Goal: Transaction & Acquisition: Purchase product/service

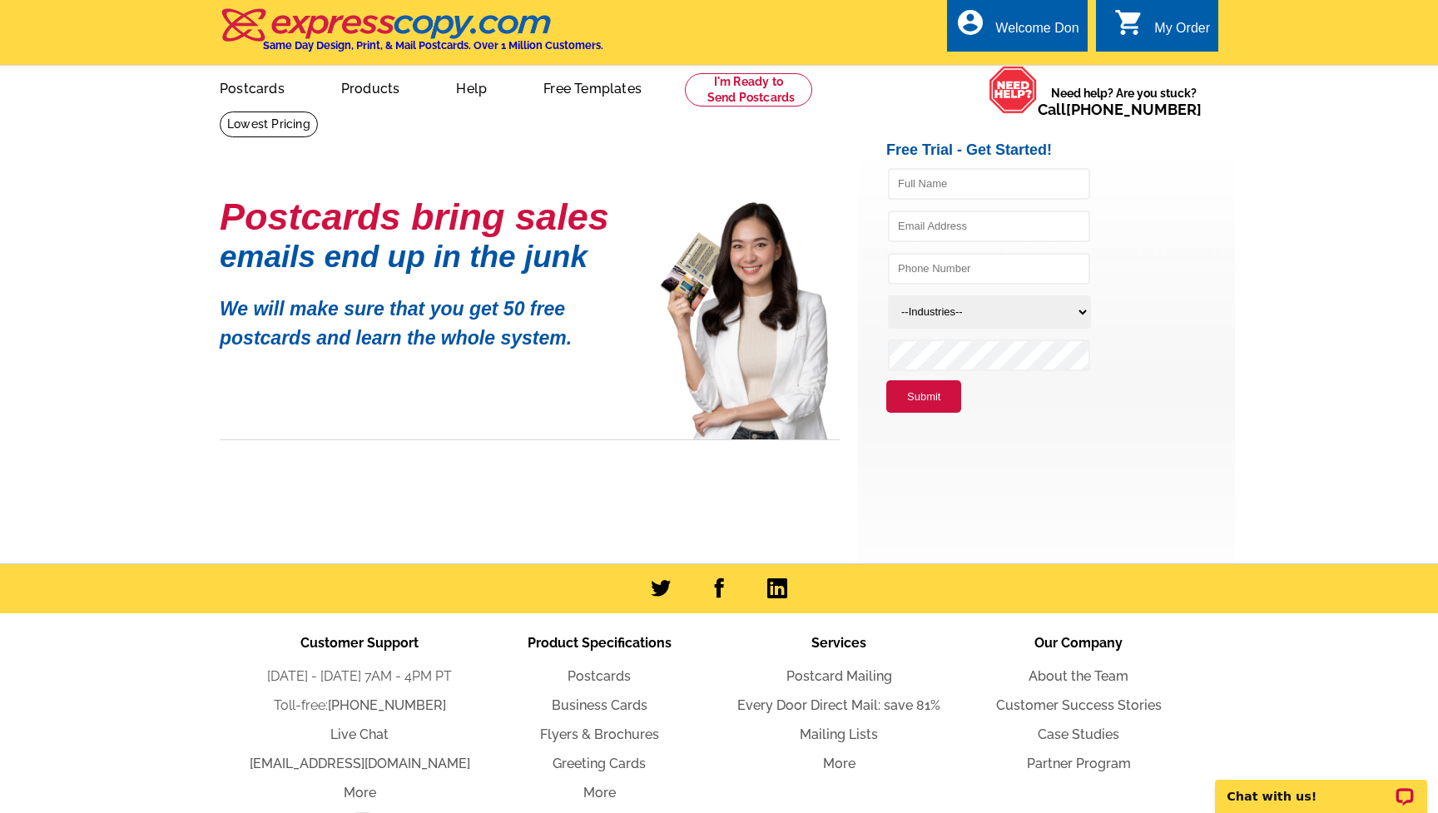
click at [1143, 31] on icon "shopping_cart" at bounding box center [1129, 22] width 30 height 30
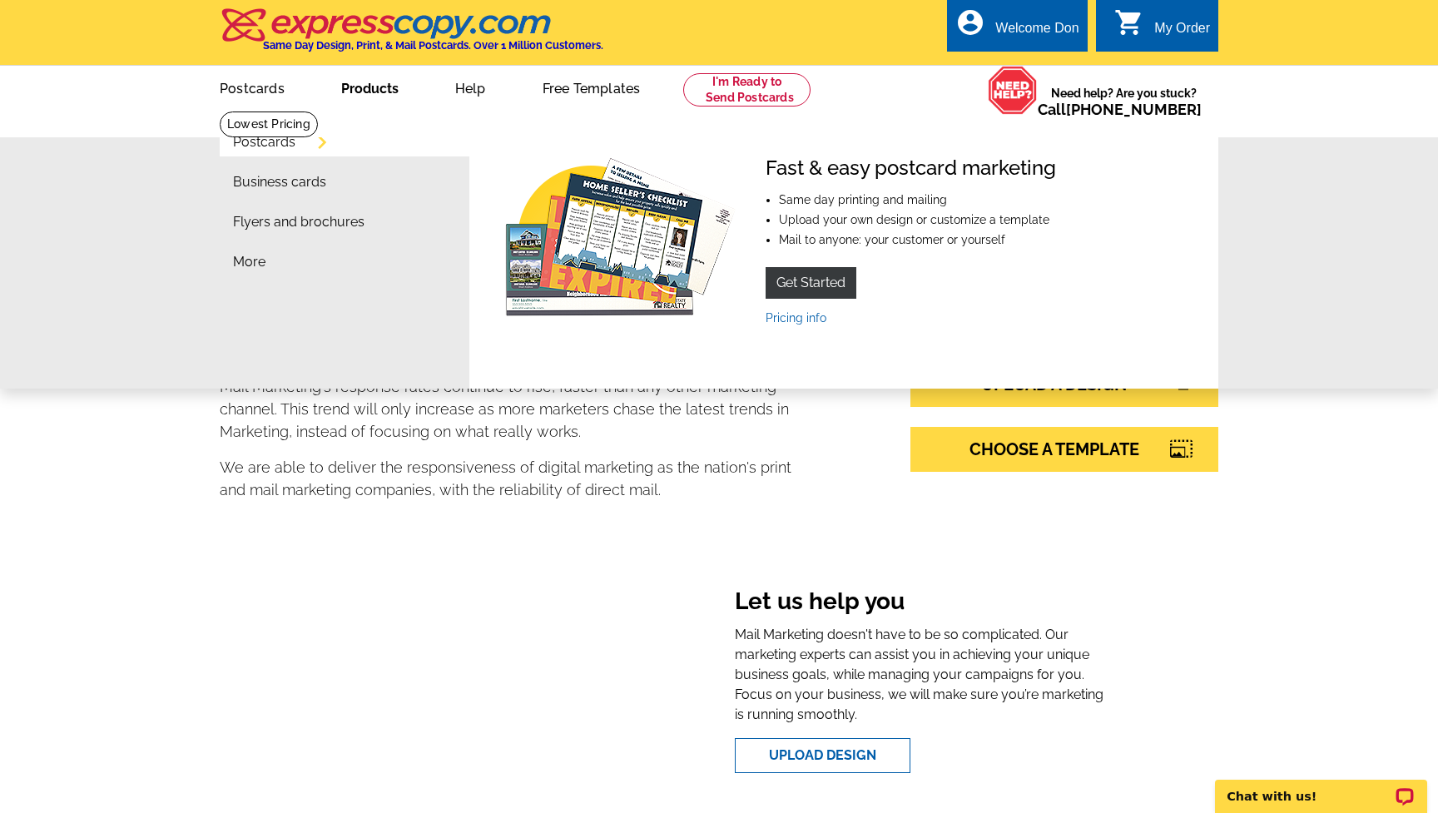
click at [364, 87] on link "Products" at bounding box center [370, 86] width 111 height 39
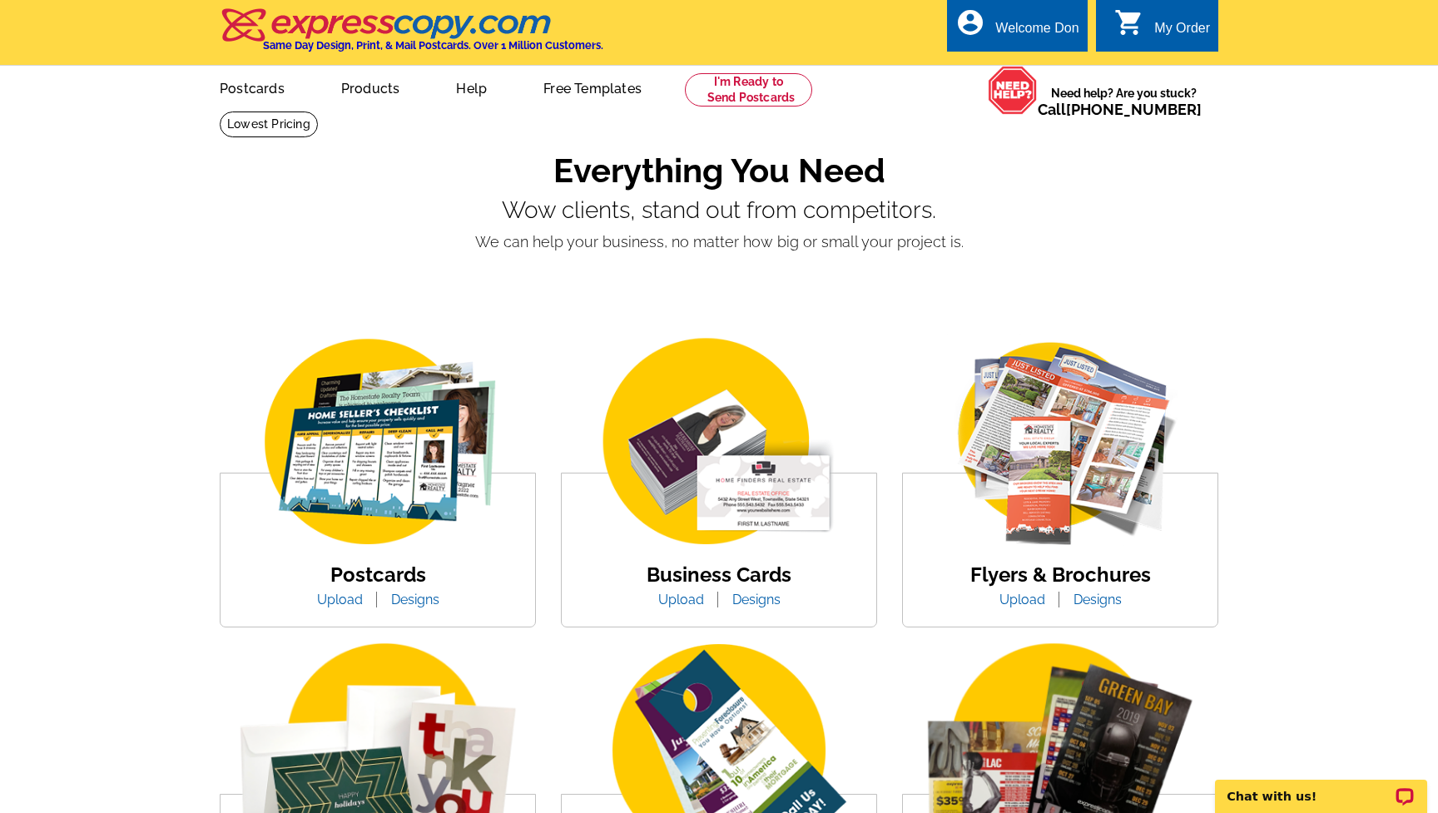
click at [412, 602] on link "Designs" at bounding box center [415, 600] width 73 height 16
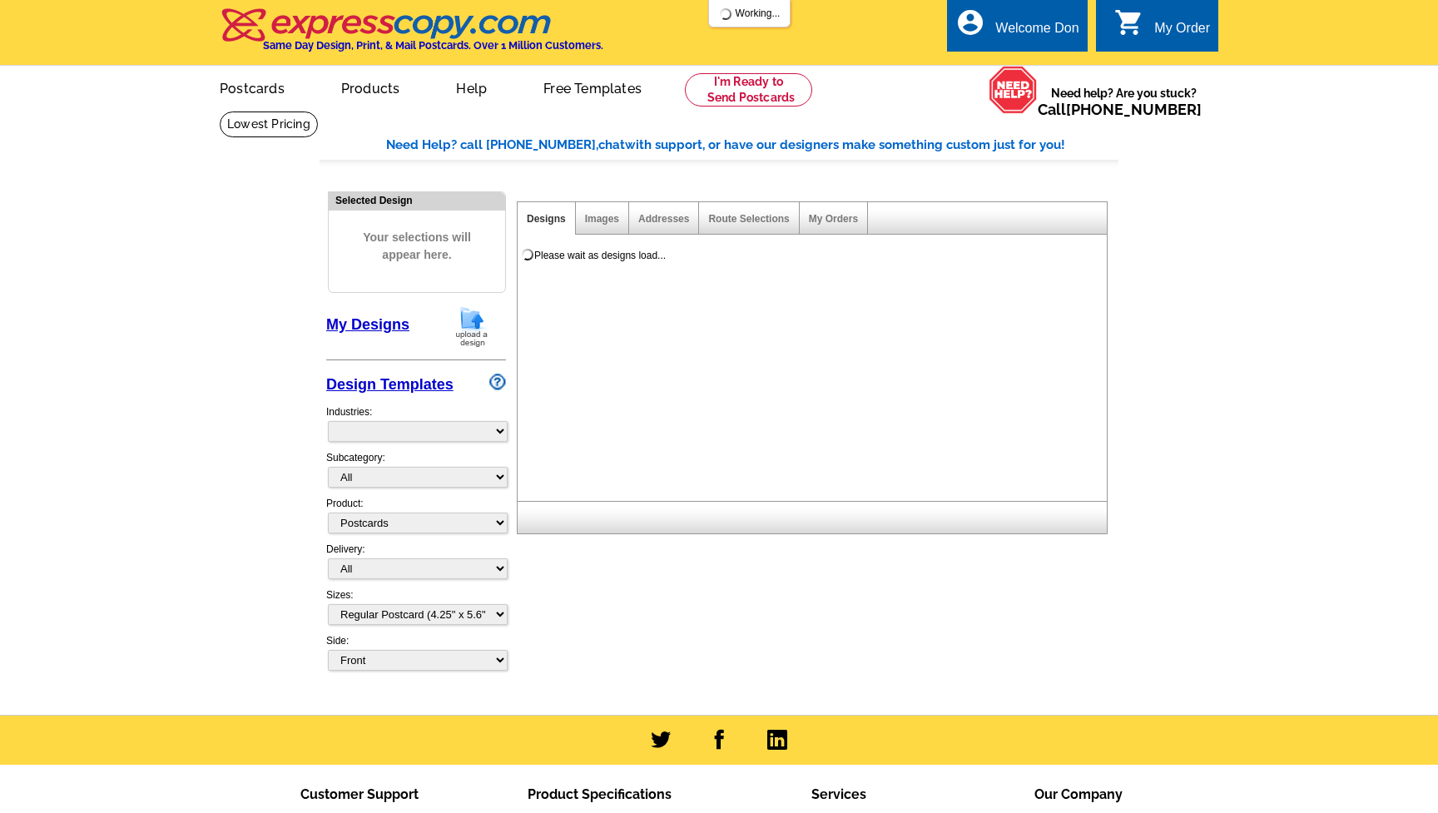
select select "1"
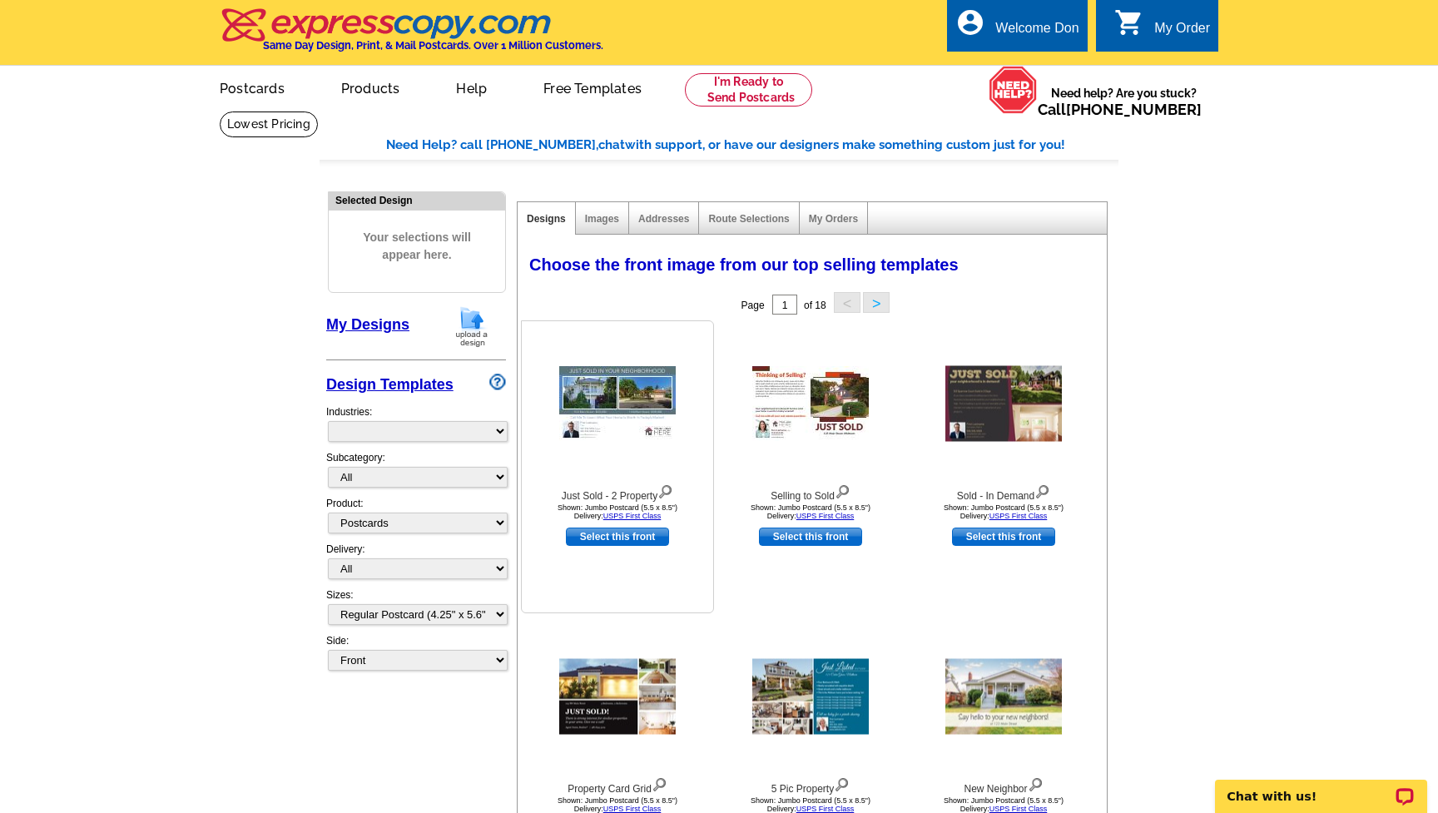
select select "971"
select select "2"
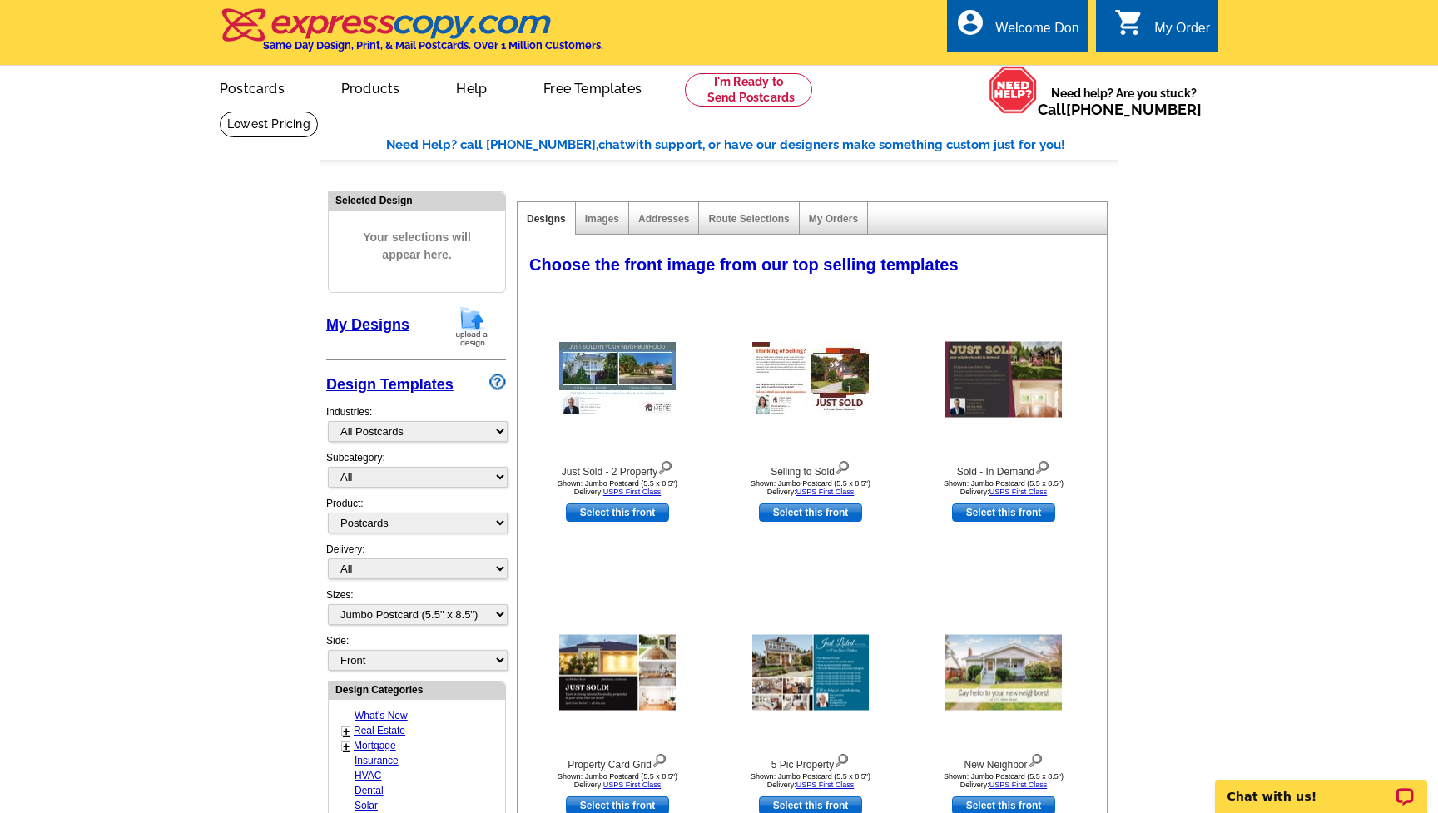
click at [492, 587] on div "Sizes: All Jumbo Postcard (5.5" x 8.5") Regular Postcard (4.25" x 5.6") Panoram…" at bounding box center [416, 610] width 180 height 46
